Goal: Information Seeking & Learning: Learn about a topic

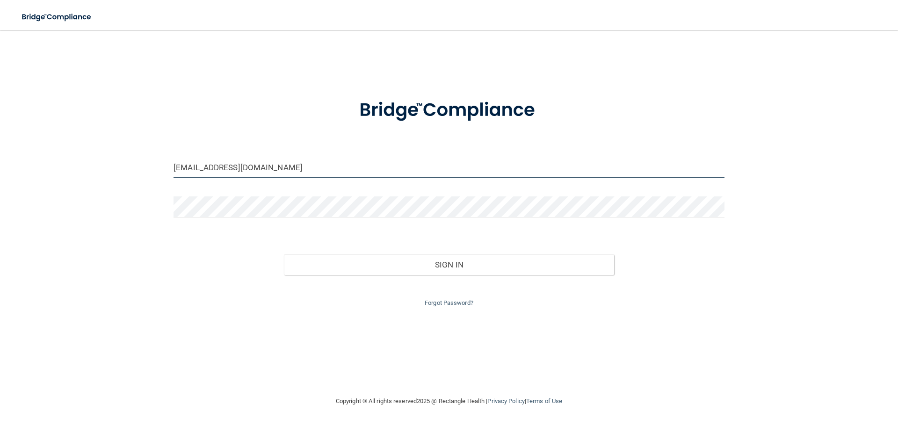
click at [379, 175] on input "kimreels@yahoo.com" at bounding box center [448, 167] width 551 height 21
type input "[PERSON_NAME][EMAIL_ADDRESS][PERSON_NAME][DOMAIN_NAME]"
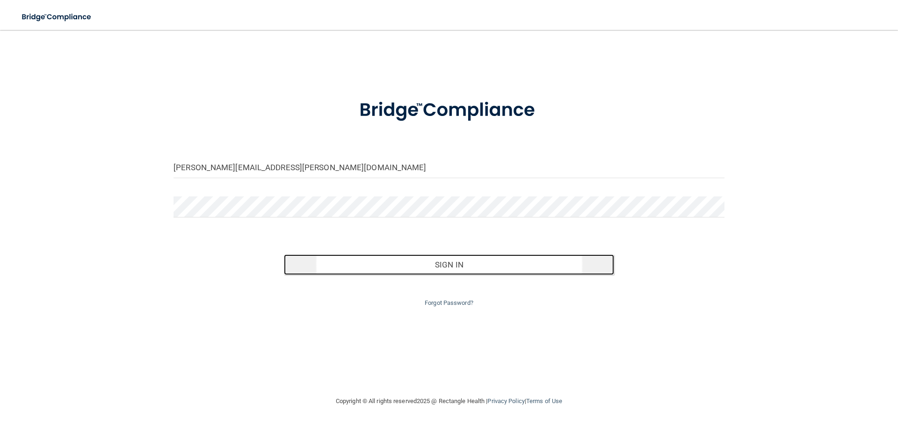
click at [421, 270] on button "Sign In" at bounding box center [449, 264] width 331 height 21
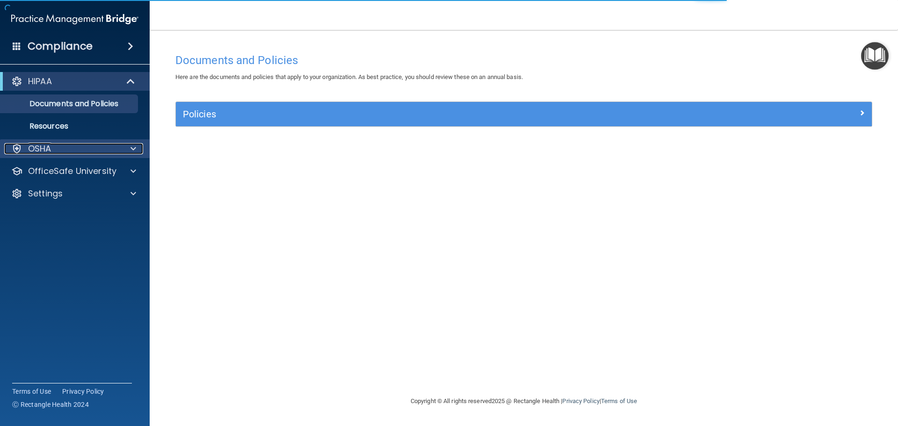
click at [99, 148] on div "OSHA" at bounding box center [62, 148] width 116 height 11
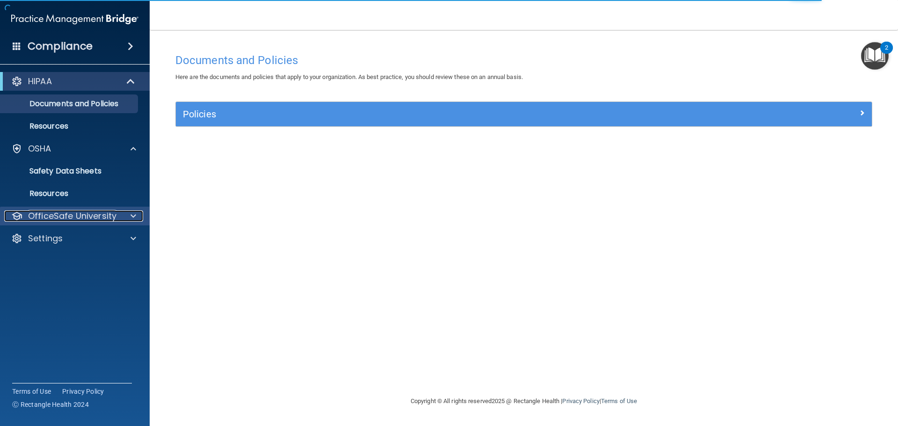
click at [112, 215] on p "OfficeSafe University" at bounding box center [72, 215] width 88 height 11
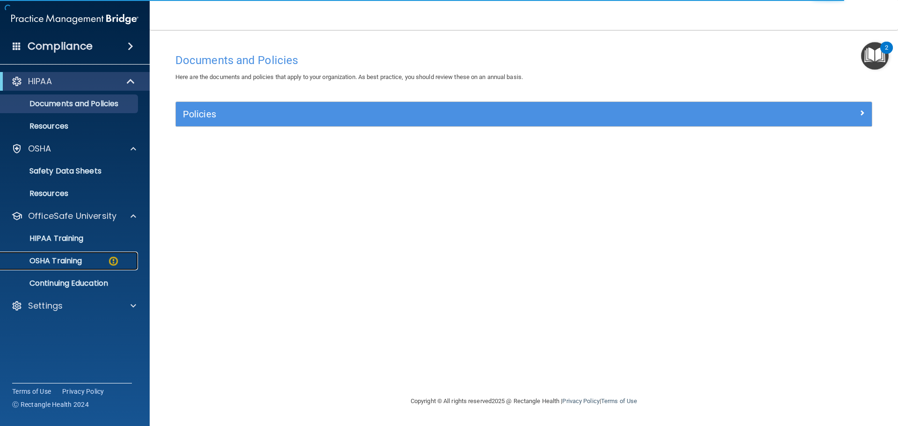
click at [90, 261] on div "OSHA Training" at bounding box center [70, 260] width 128 height 9
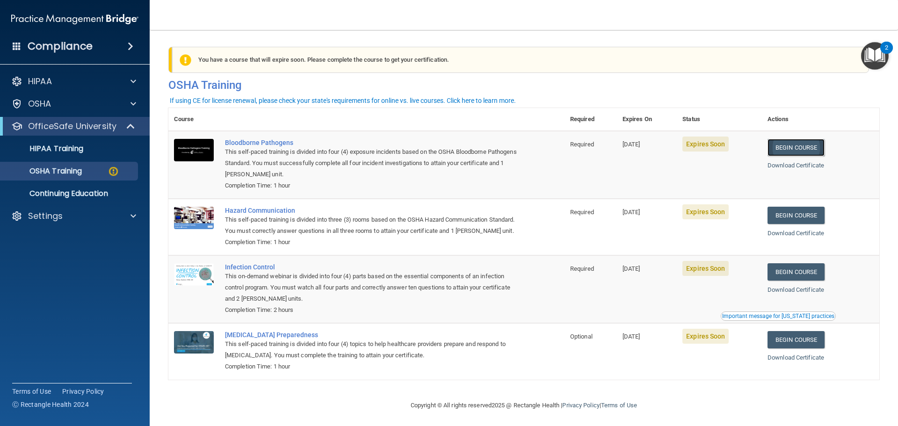
click at [812, 145] on link "Begin Course" at bounding box center [795, 147] width 57 height 17
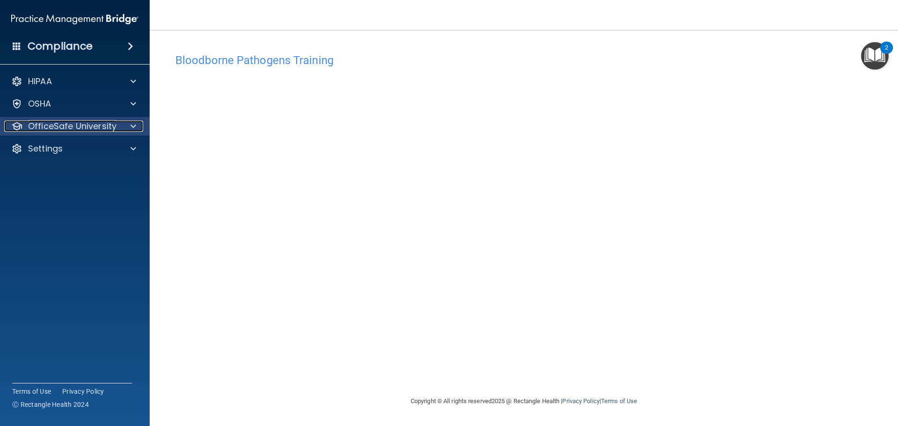
click at [133, 125] on span at bounding box center [133, 126] width 6 height 11
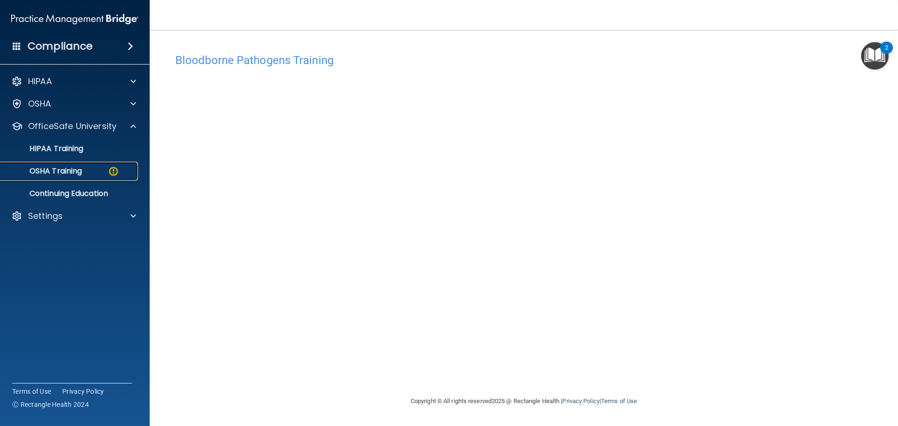
click at [86, 173] on div "OSHA Training" at bounding box center [70, 170] width 128 height 9
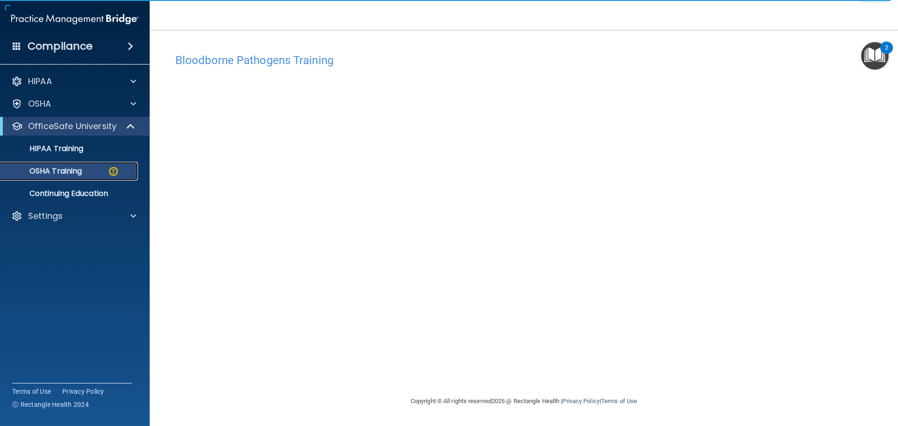
click at [121, 167] on div "OSHA Training" at bounding box center [70, 170] width 128 height 9
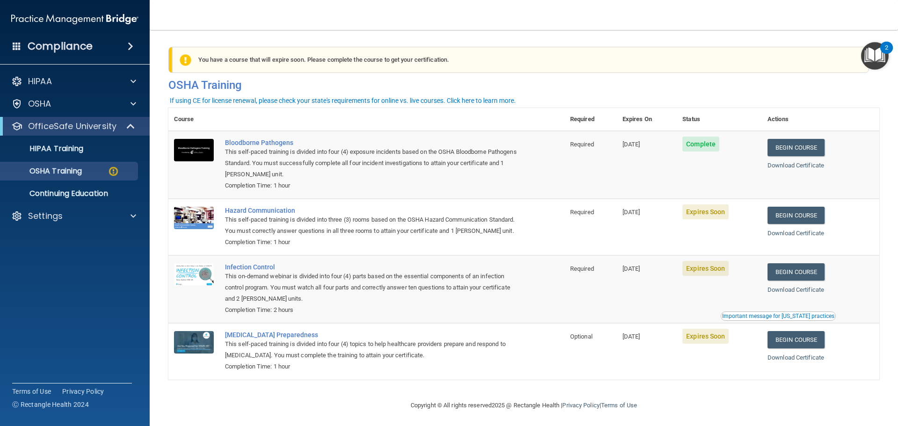
click at [707, 212] on span "Expires Soon" at bounding box center [705, 211] width 46 height 15
click at [810, 213] on link "Begin Course" at bounding box center [795, 215] width 57 height 17
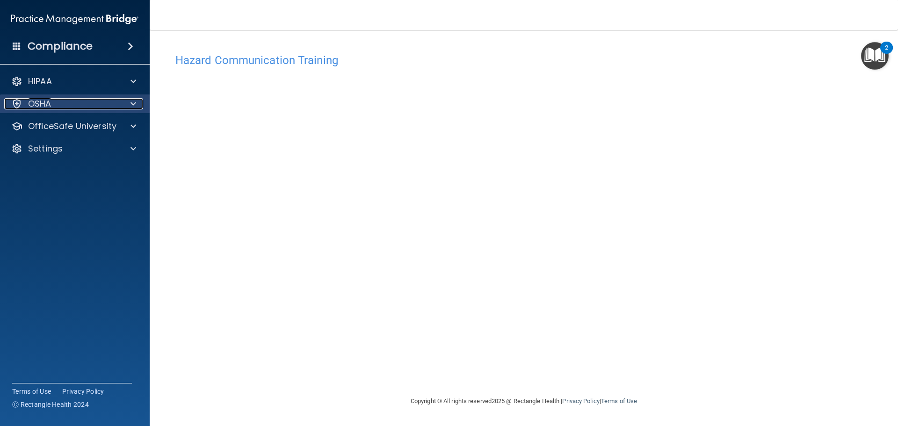
click at [72, 107] on div "OSHA" at bounding box center [62, 103] width 116 height 11
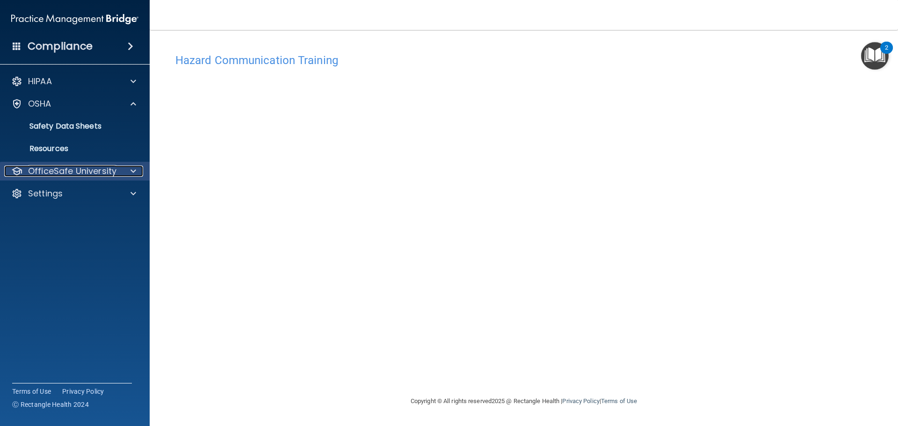
click at [47, 171] on p "OfficeSafe University" at bounding box center [72, 171] width 88 height 11
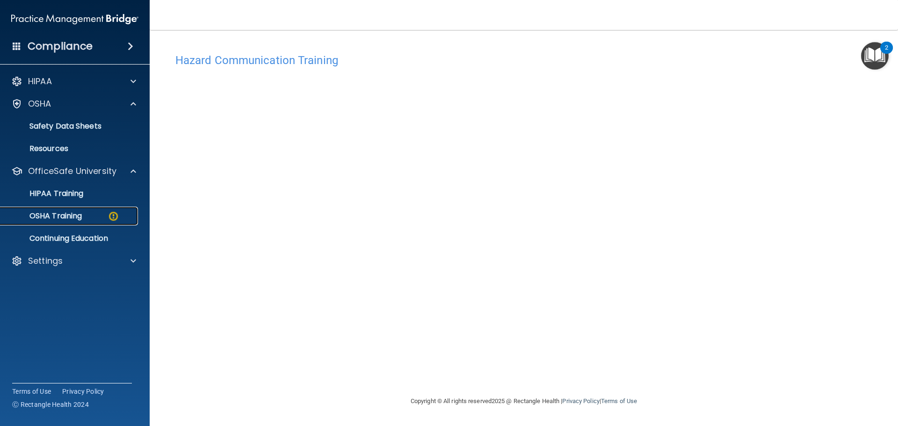
click at [43, 211] on p "OSHA Training" at bounding box center [44, 215] width 76 height 9
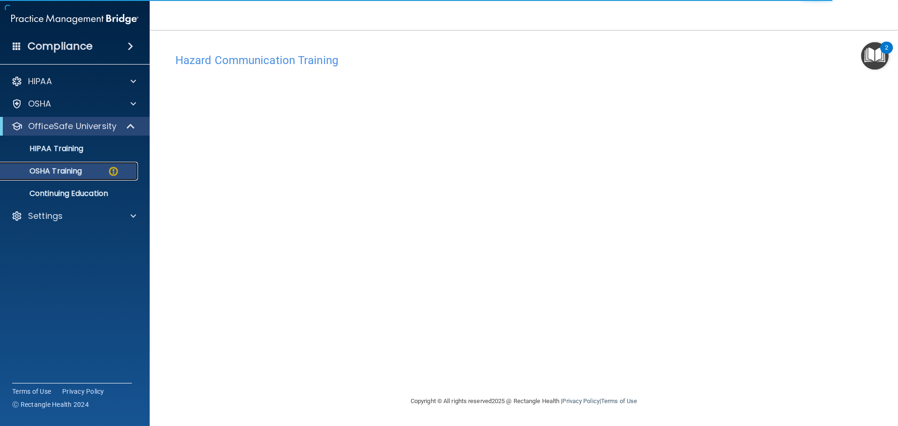
click at [92, 173] on div "OSHA Training" at bounding box center [70, 170] width 128 height 9
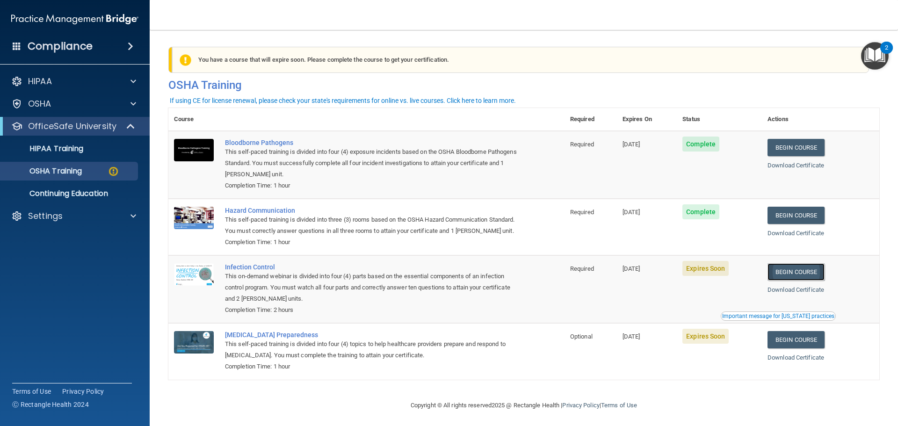
click at [800, 278] on link "Begin Course" at bounding box center [795, 271] width 57 height 17
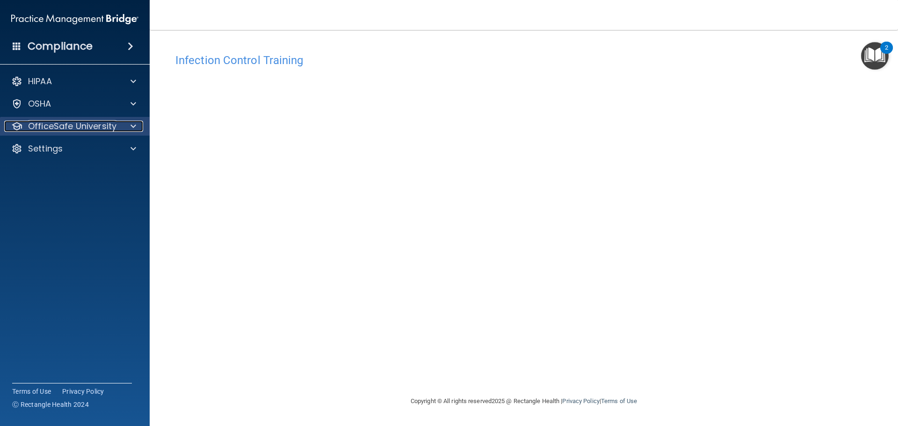
click at [86, 127] on p "OfficeSafe University" at bounding box center [72, 126] width 88 height 11
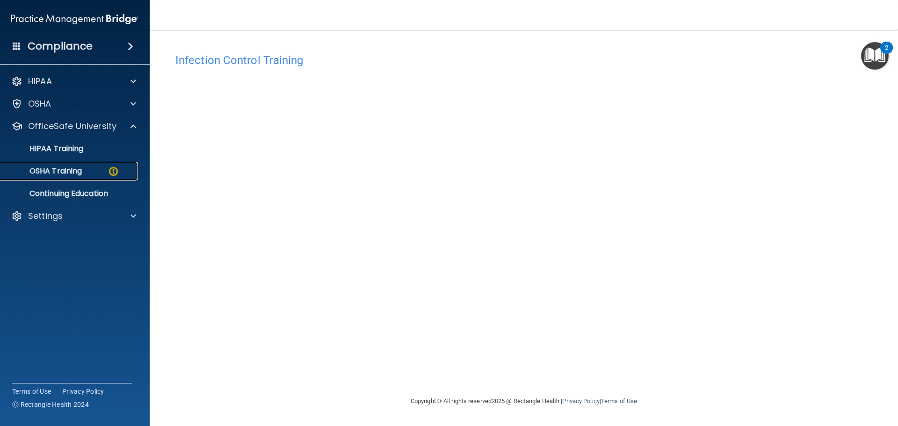
click at [72, 167] on p "OSHA Training" at bounding box center [44, 170] width 76 height 9
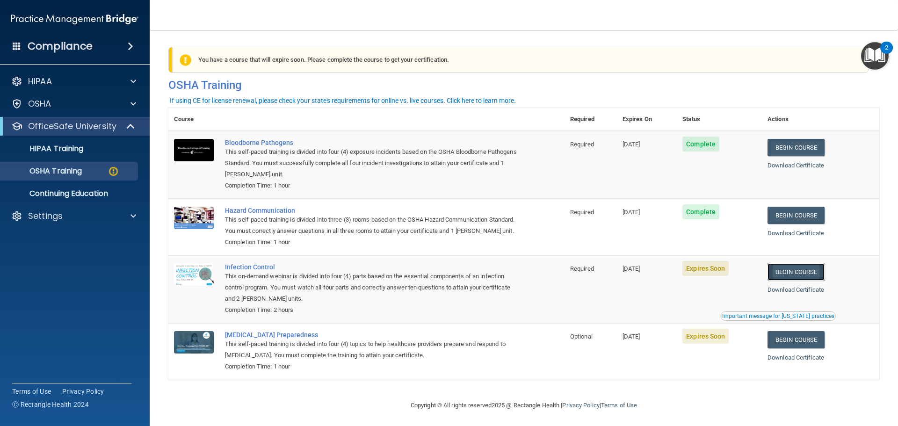
click at [780, 281] on link "Begin Course" at bounding box center [795, 271] width 57 height 17
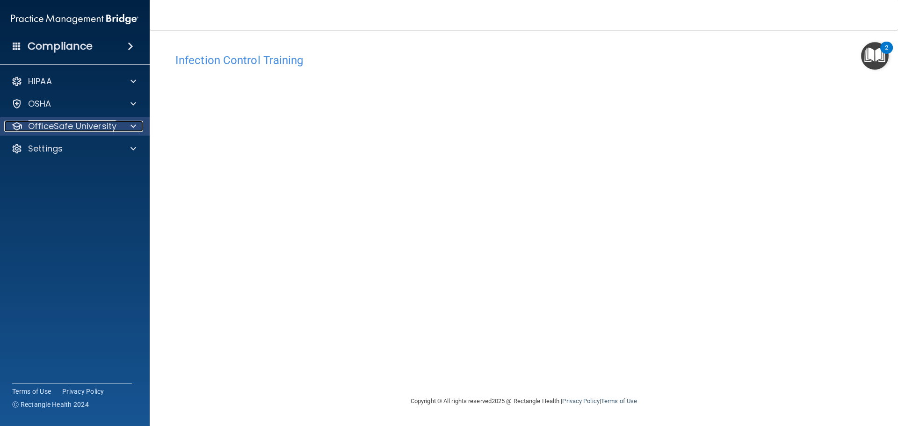
click at [128, 126] on div at bounding box center [131, 126] width 23 height 11
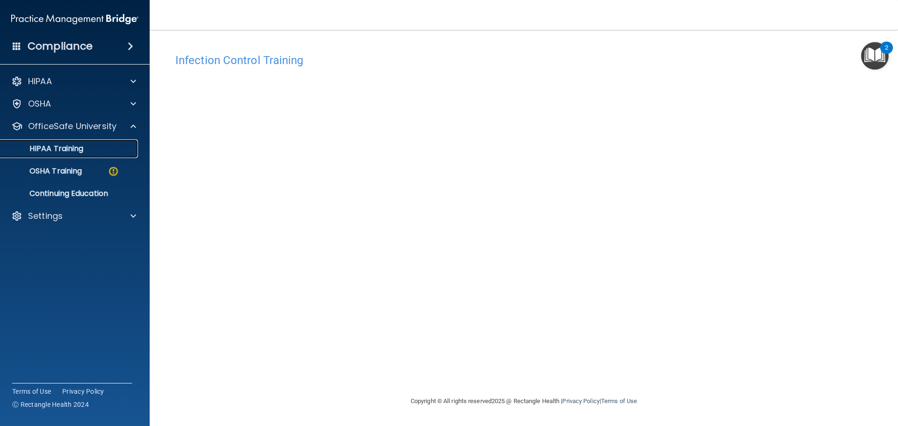
click at [107, 158] on link "HIPAA Training" at bounding box center [64, 148] width 147 height 19
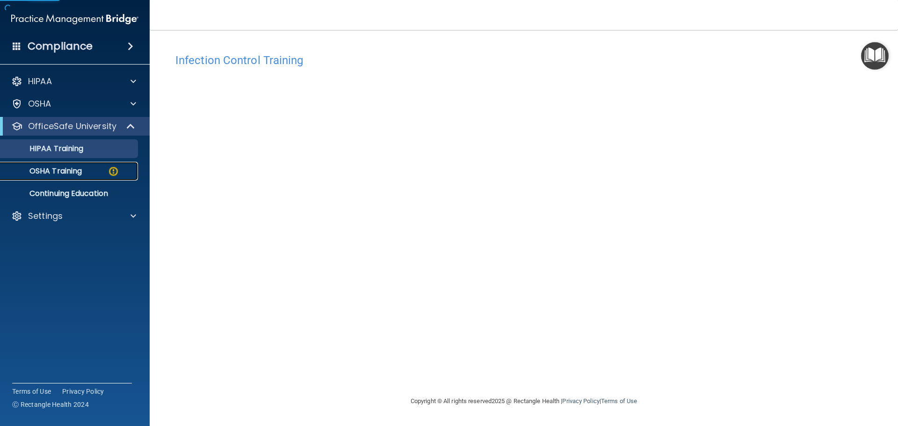
click at [104, 171] on div "OSHA Training" at bounding box center [70, 170] width 128 height 9
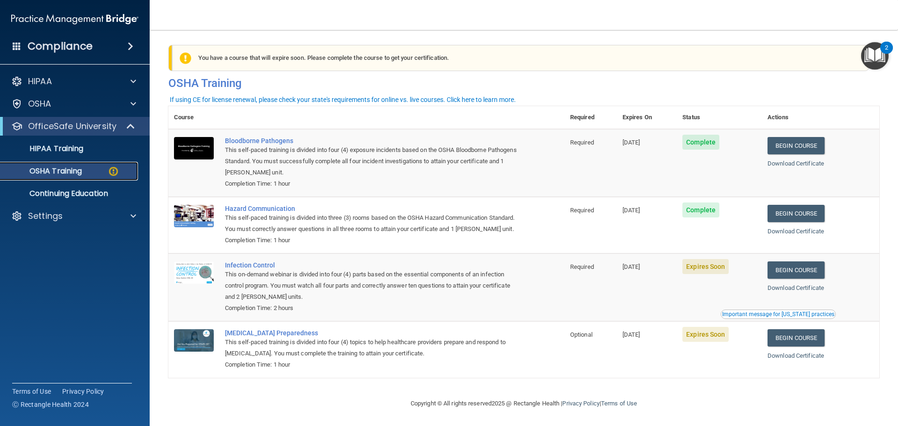
scroll to position [15, 0]
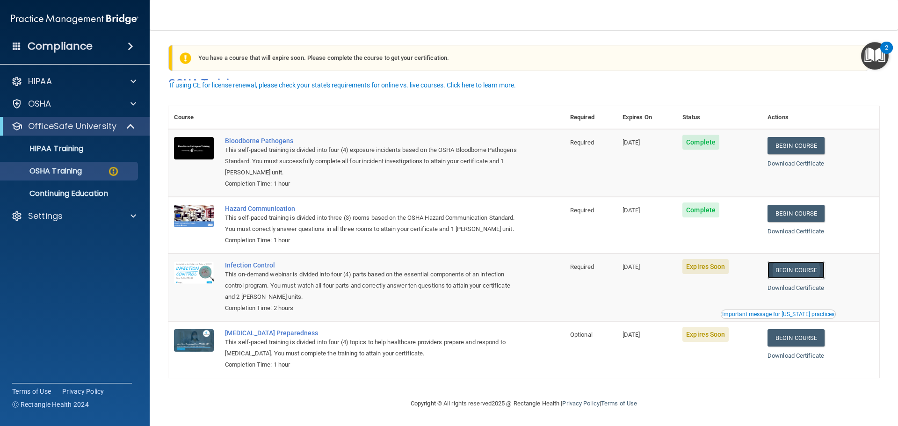
click at [777, 264] on link "Begin Course" at bounding box center [795, 269] width 57 height 17
click at [715, 326] on td "Expires Soon" at bounding box center [719, 349] width 85 height 56
click at [715, 337] on span "Expires Soon" at bounding box center [705, 334] width 46 height 15
click at [812, 337] on link "Begin Course" at bounding box center [795, 337] width 57 height 17
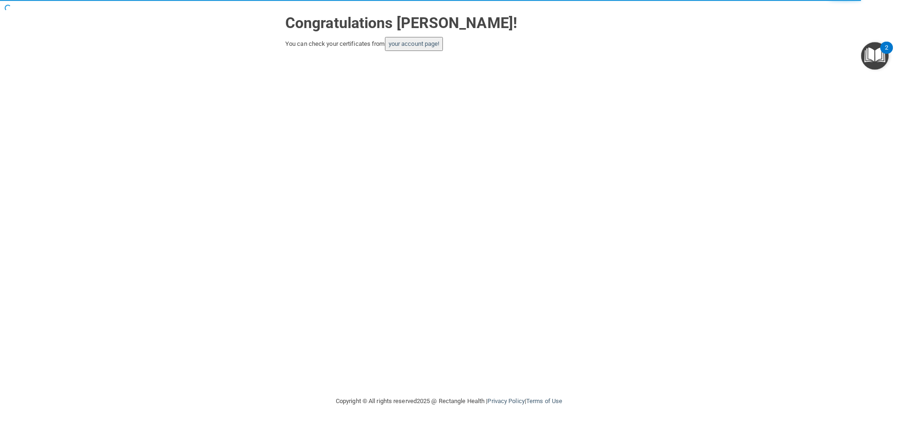
drag, startPoint x: 130, startPoint y: 75, endPoint x: 137, endPoint y: 72, distance: 8.0
click at [137, 72] on div "Congratulations [PERSON_NAME]! You can check your certificates from your accoun…" at bounding box center [449, 197] width 860 height 377
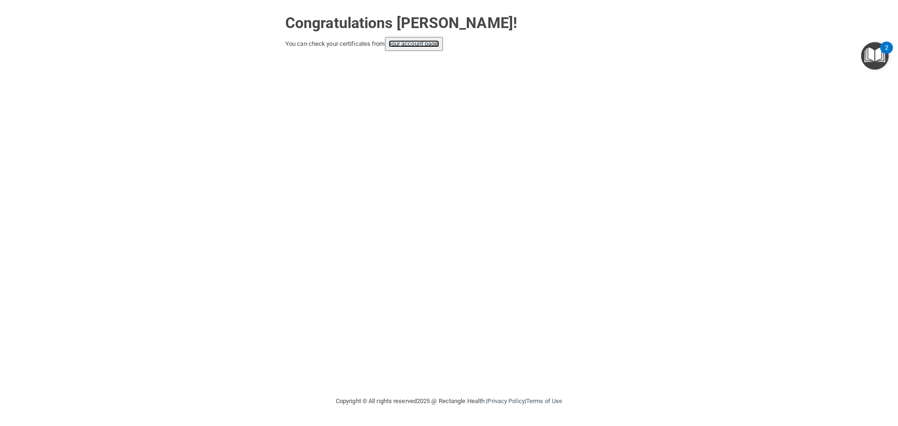
click at [403, 45] on link "your account page!" at bounding box center [414, 43] width 51 height 7
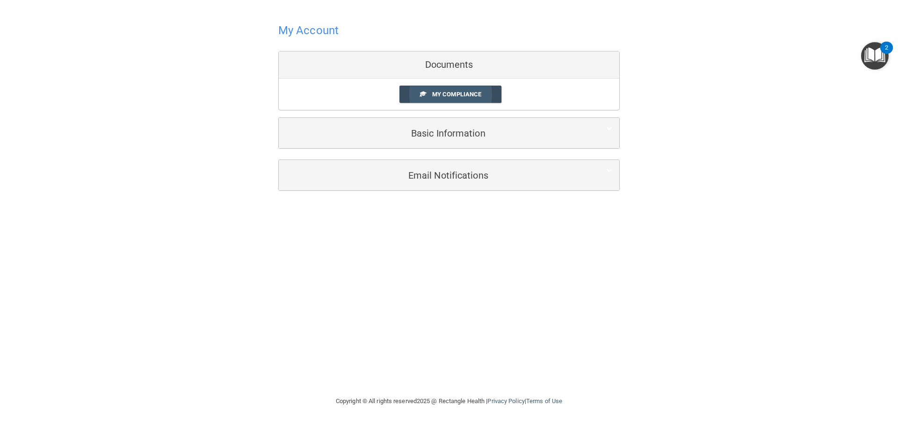
click at [466, 94] on span "My Compliance" at bounding box center [456, 94] width 49 height 7
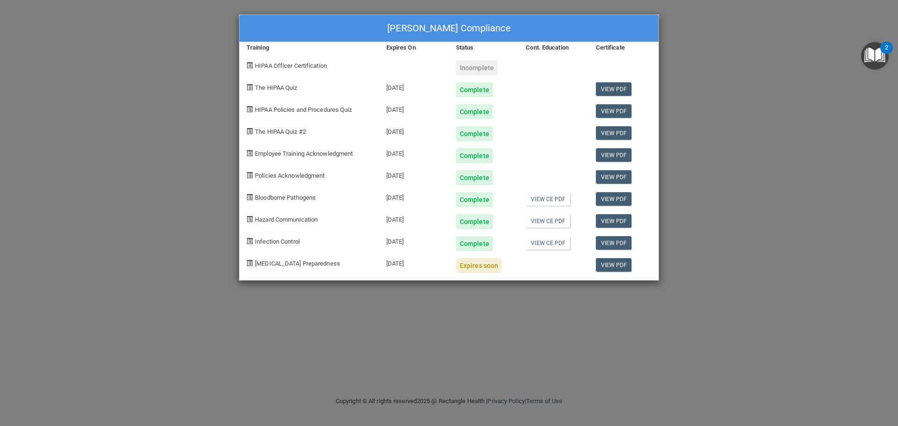
click at [475, 267] on div "Expires soon" at bounding box center [479, 265] width 46 height 15
click at [310, 262] on span "[MEDICAL_DATA] Preparedness" at bounding box center [297, 263] width 85 height 7
click at [307, 260] on span "[MEDICAL_DATA] Preparedness" at bounding box center [297, 263] width 85 height 7
click at [259, 262] on span "[MEDICAL_DATA] Preparedness" at bounding box center [297, 263] width 85 height 7
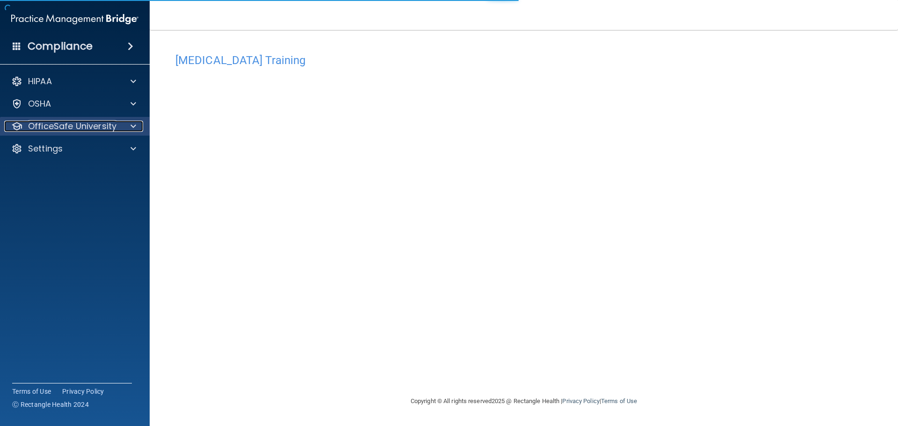
click at [100, 124] on p "OfficeSafe University" at bounding box center [72, 126] width 88 height 11
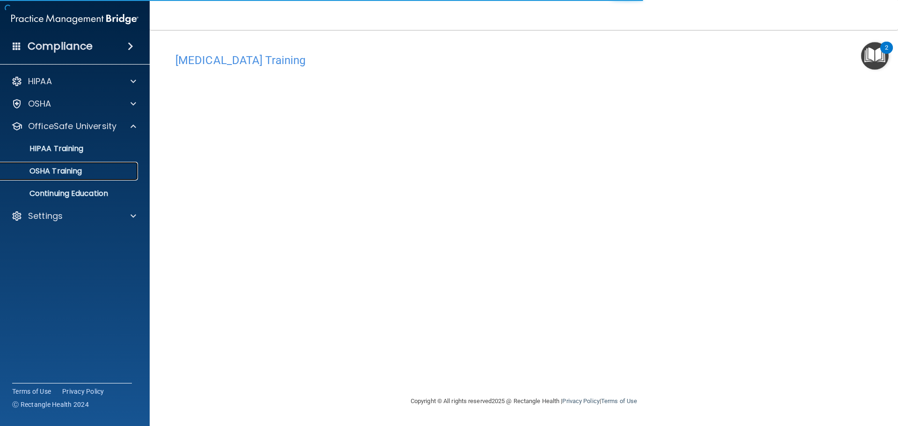
click at [85, 170] on div "OSHA Training" at bounding box center [70, 170] width 128 height 9
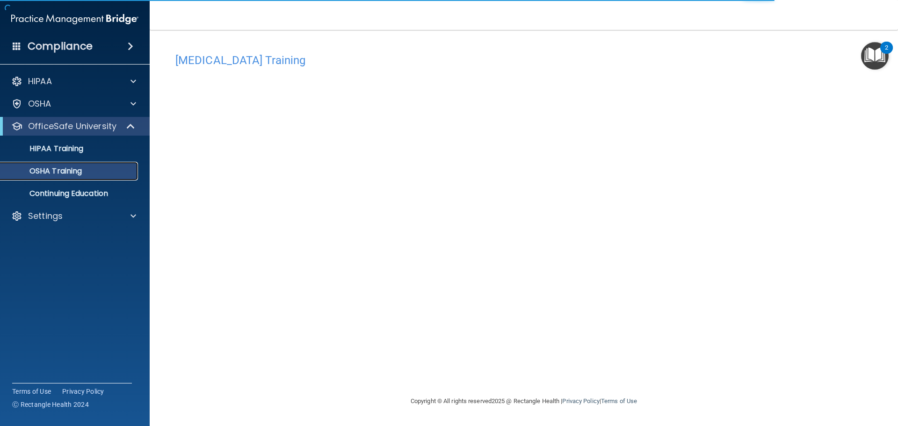
click at [81, 172] on p "OSHA Training" at bounding box center [44, 170] width 76 height 9
click at [84, 172] on div "OSHA Training" at bounding box center [70, 170] width 128 height 9
click at [82, 171] on p "OSHA Training" at bounding box center [44, 170] width 76 height 9
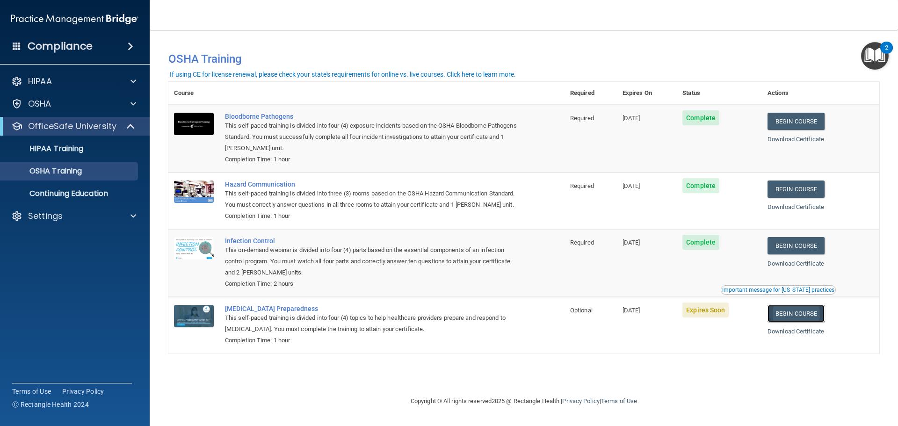
click at [800, 322] on link "Begin Course" at bounding box center [795, 313] width 57 height 17
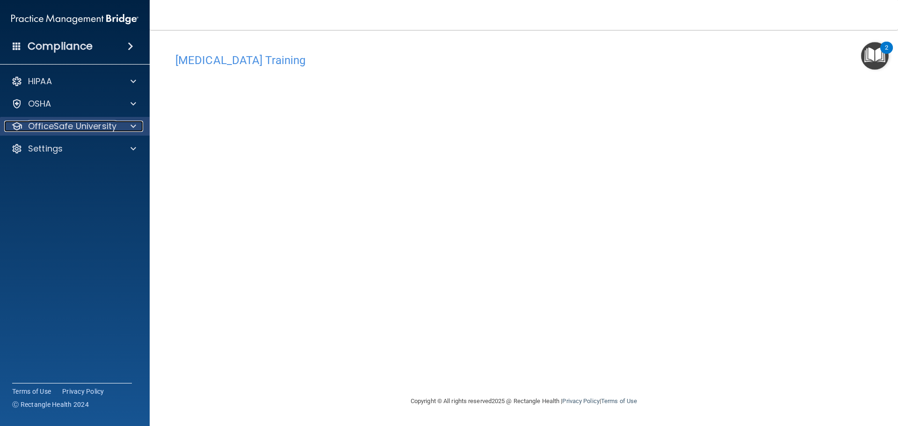
click at [92, 130] on p "OfficeSafe University" at bounding box center [72, 126] width 88 height 11
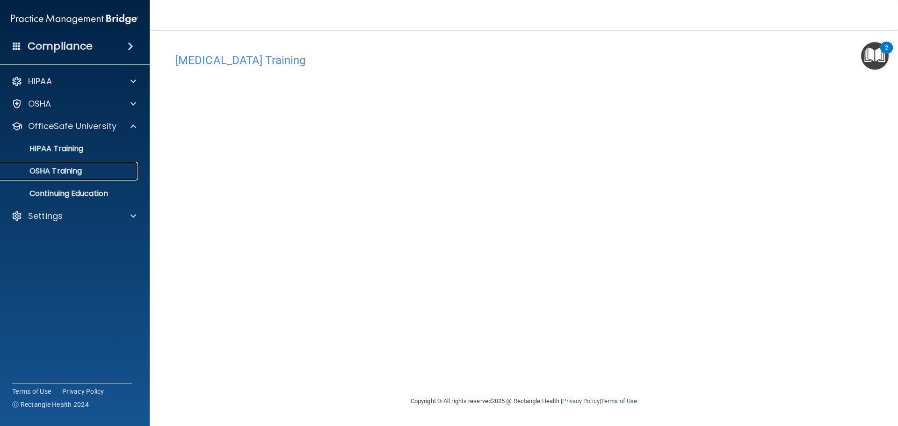
click at [58, 171] on p "OSHA Training" at bounding box center [44, 170] width 76 height 9
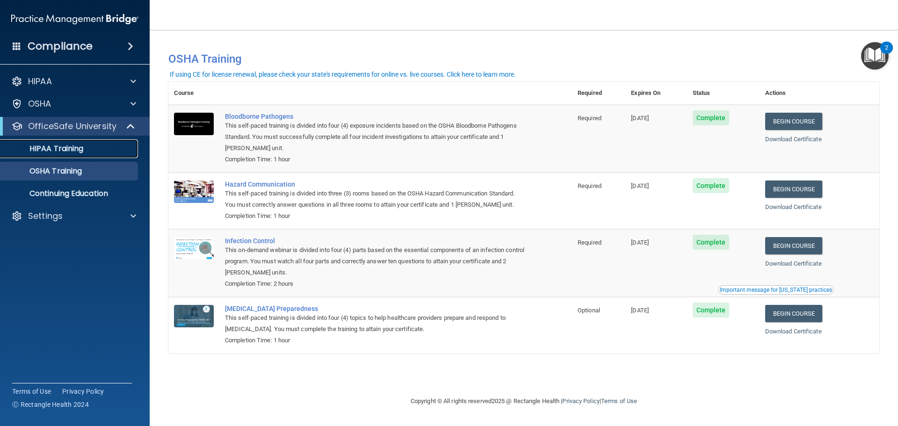
click at [104, 150] on div "HIPAA Training" at bounding box center [70, 148] width 128 height 9
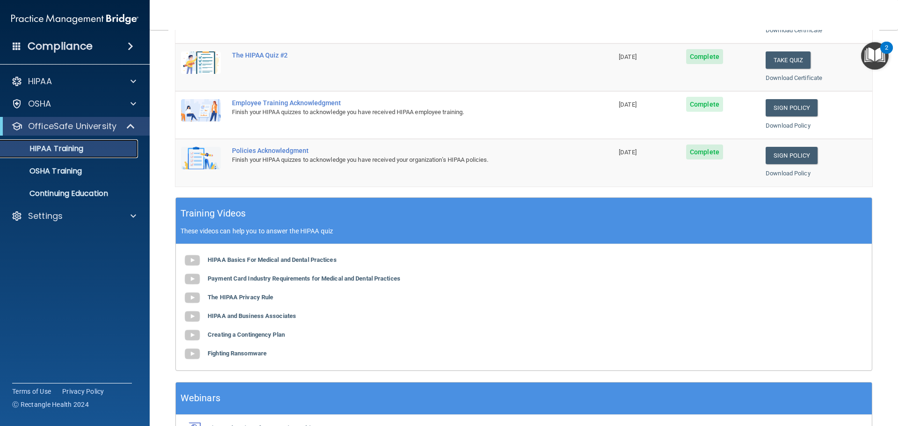
scroll to position [44, 0]
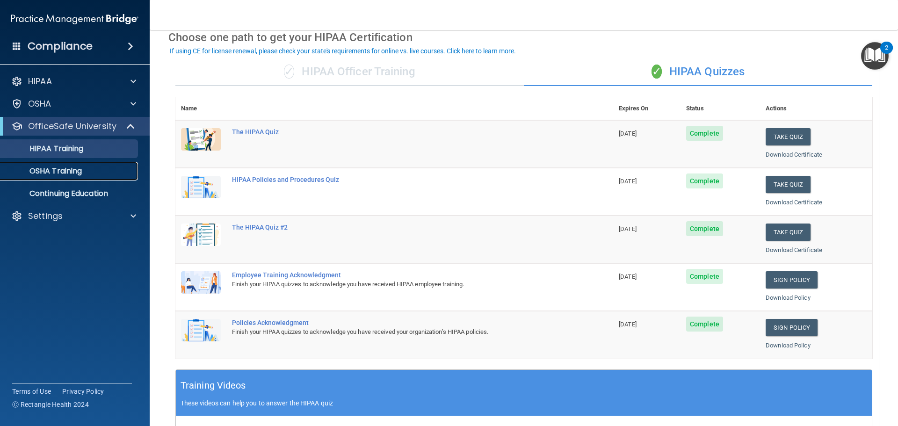
click at [44, 167] on p "OSHA Training" at bounding box center [44, 170] width 76 height 9
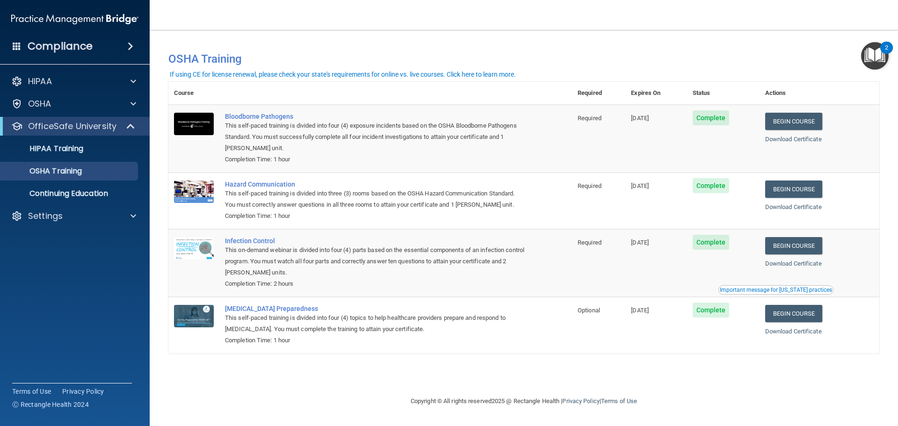
click at [167, 10] on nav "Toggle navigation [PERSON_NAME] [PERSON_NAME][EMAIL_ADDRESS][PERSON_NAME][DOMAI…" at bounding box center [524, 15] width 748 height 30
